Goal: Task Accomplishment & Management: Use online tool/utility

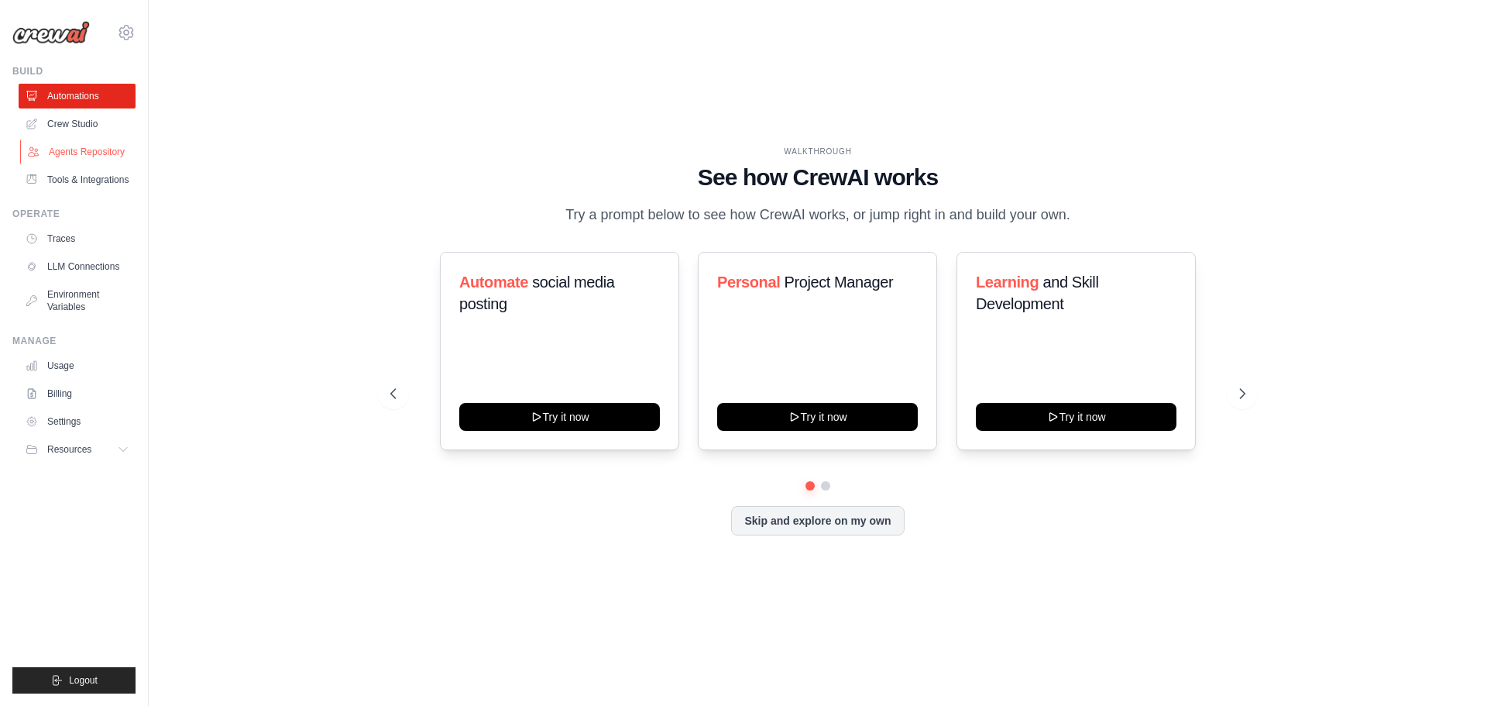
click at [90, 148] on link "Agents Repository" at bounding box center [78, 151] width 117 height 25
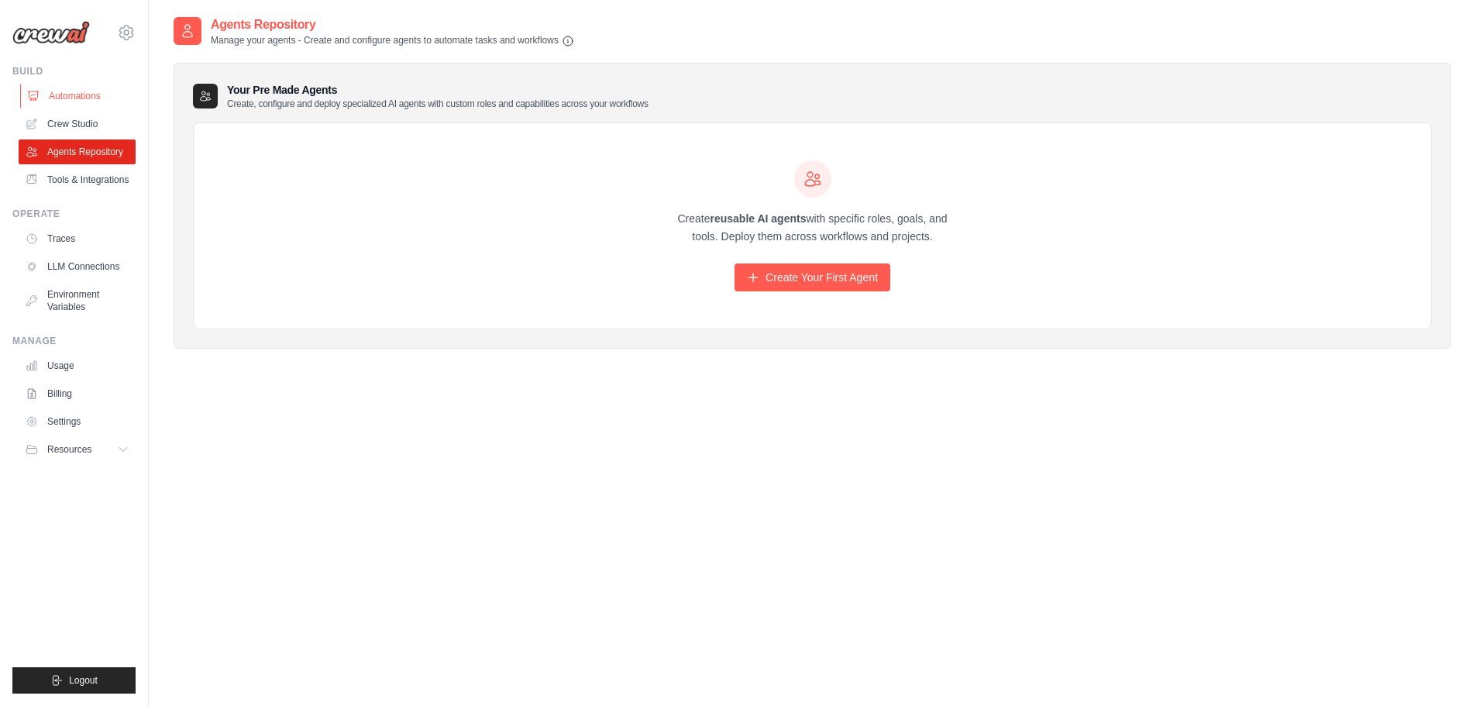
click at [122, 93] on link "Automations" at bounding box center [78, 96] width 117 height 25
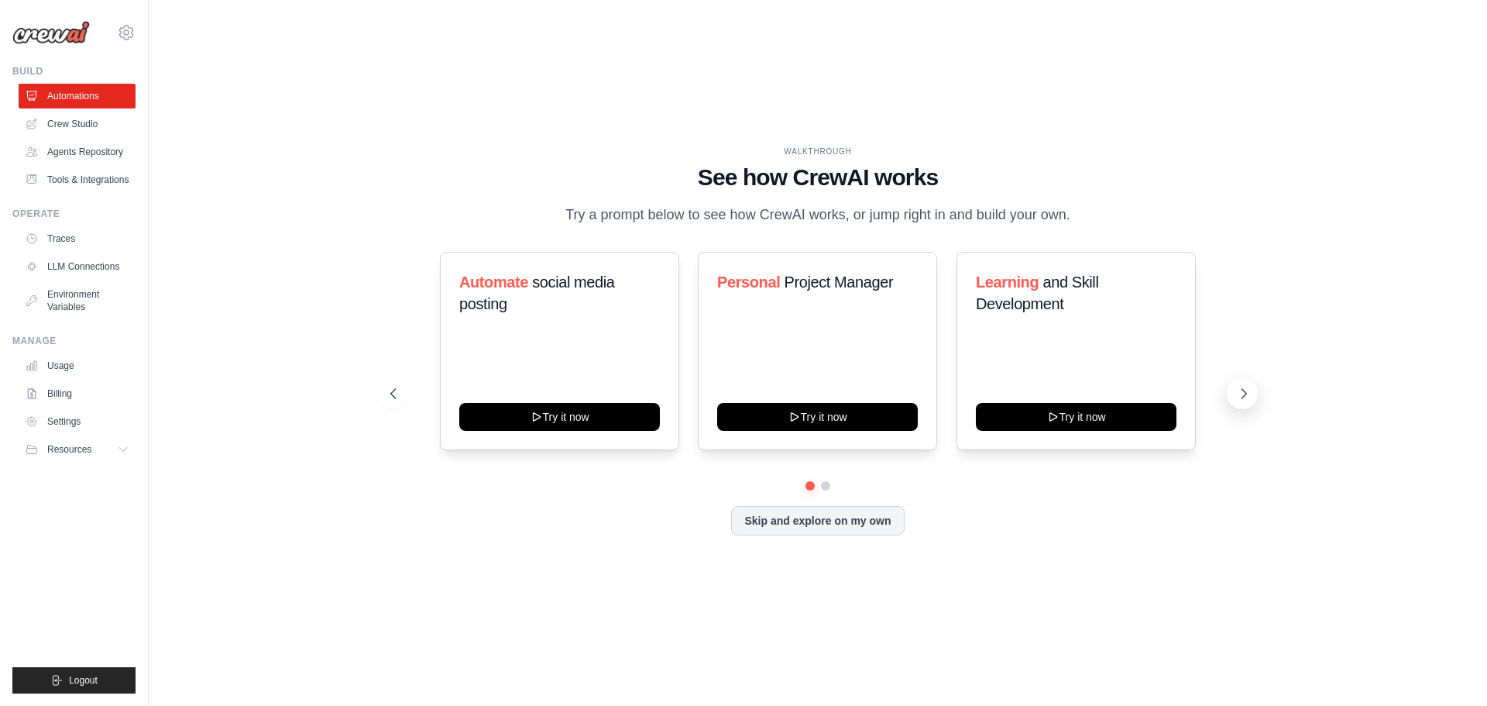
click at [1239, 394] on icon at bounding box center [1243, 393] width 15 height 15
click at [1243, 399] on icon at bounding box center [1243, 393] width 15 height 15
click at [826, 480] on div "Automate social media posting Try it now Personal Project Manager Try it now Le…" at bounding box center [817, 366] width 855 height 229
click at [827, 485] on button at bounding box center [825, 485] width 11 height 11
click at [701, 156] on div "WALKTHROUGH" at bounding box center [817, 152] width 855 height 12
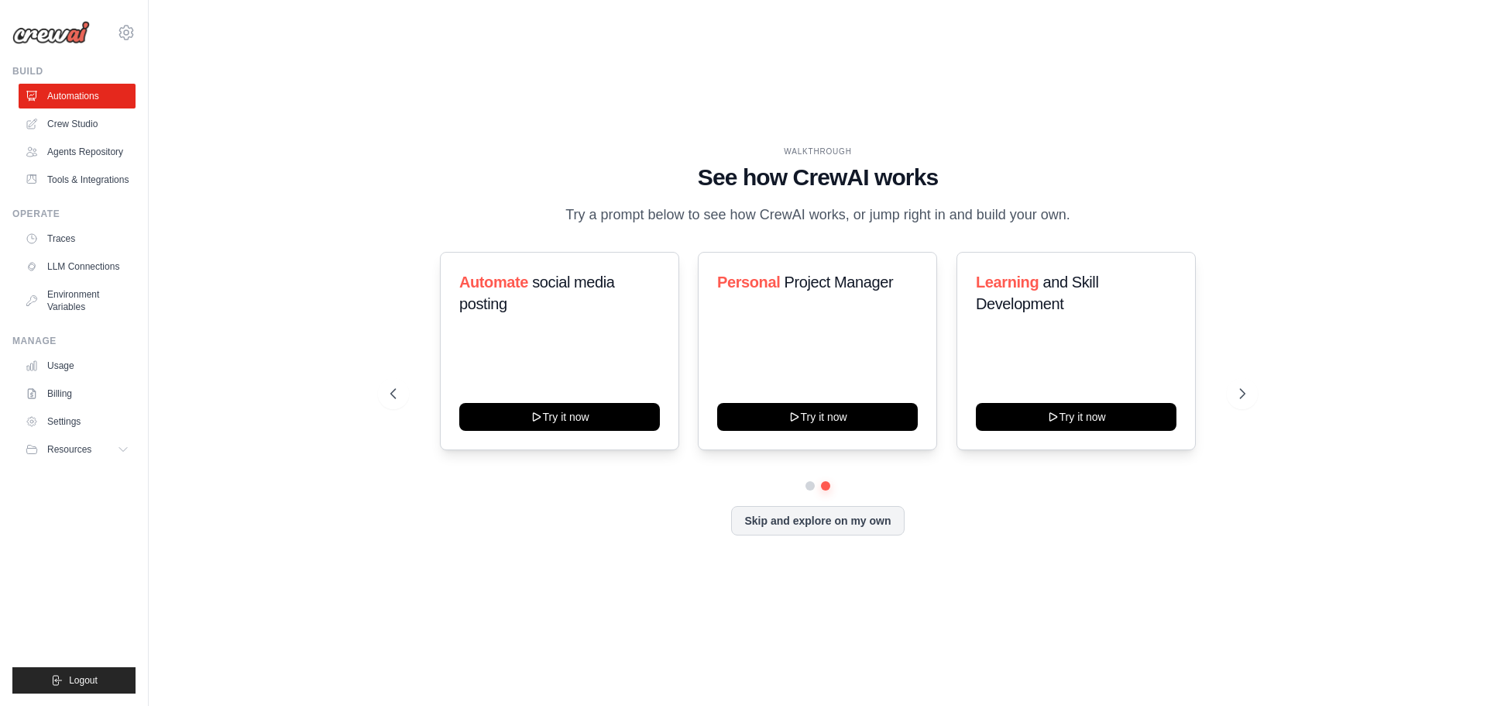
click at [853, 199] on div "WALKTHROUGH See how [PERSON_NAME] works Try a prompt below to see how [PERSON_N…" at bounding box center [817, 186] width 855 height 81
click at [775, 536] on div "WALKTHROUGH See how [PERSON_NAME] works Try a prompt below to see how [PERSON_N…" at bounding box center [818, 353] width 892 height 414
click at [843, 521] on button "Skip and explore on my own" at bounding box center [817, 518] width 173 height 29
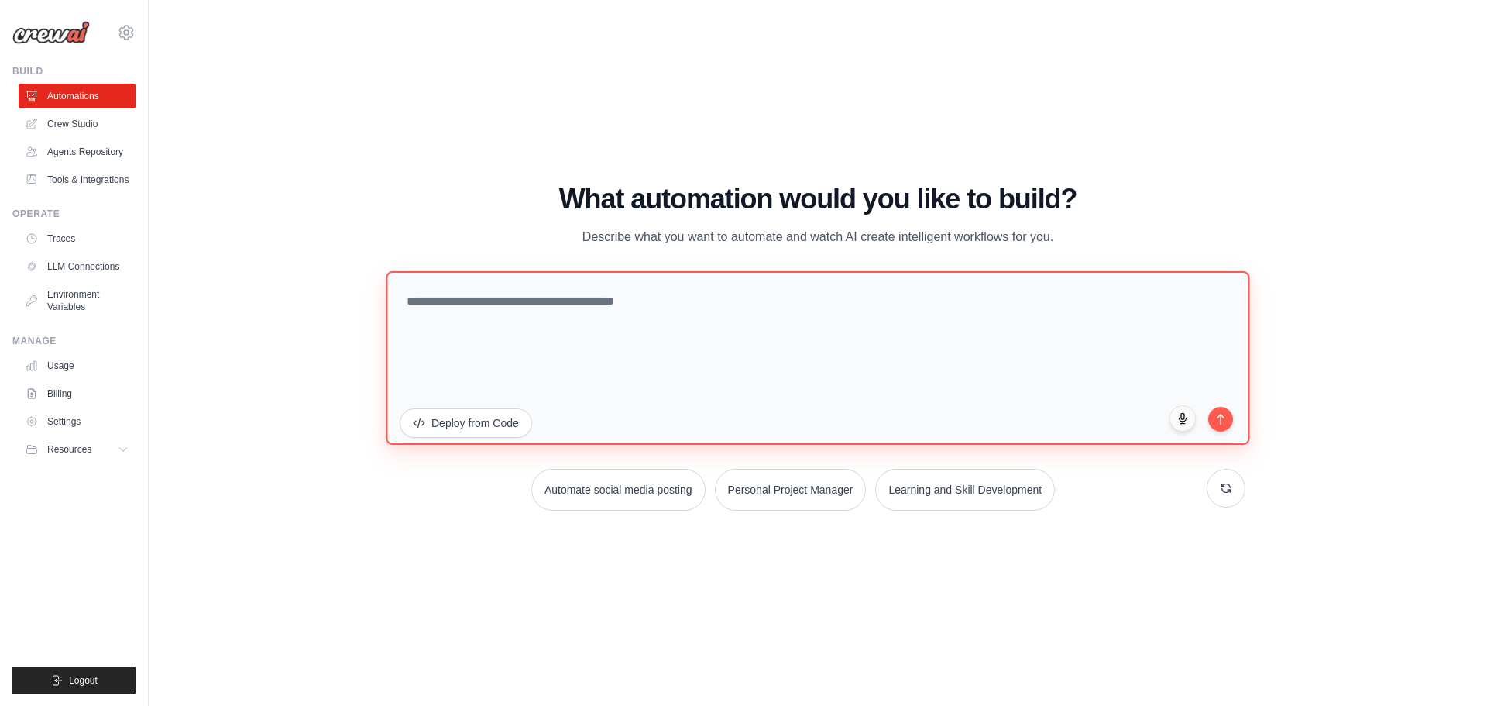
click at [462, 312] on textarea at bounding box center [818, 357] width 864 height 174
click at [666, 336] on textarea at bounding box center [818, 357] width 864 height 174
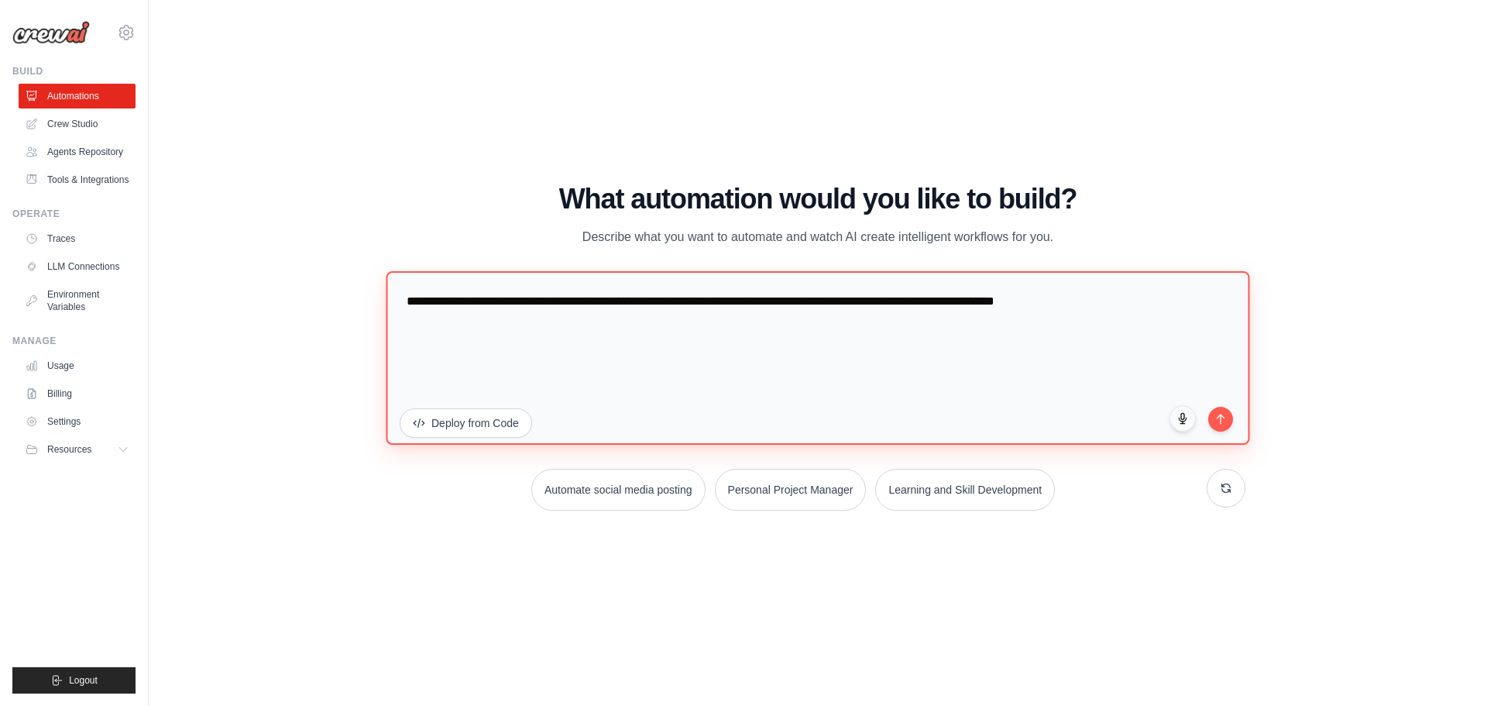
type textarea "**********"
